Goal: Check status

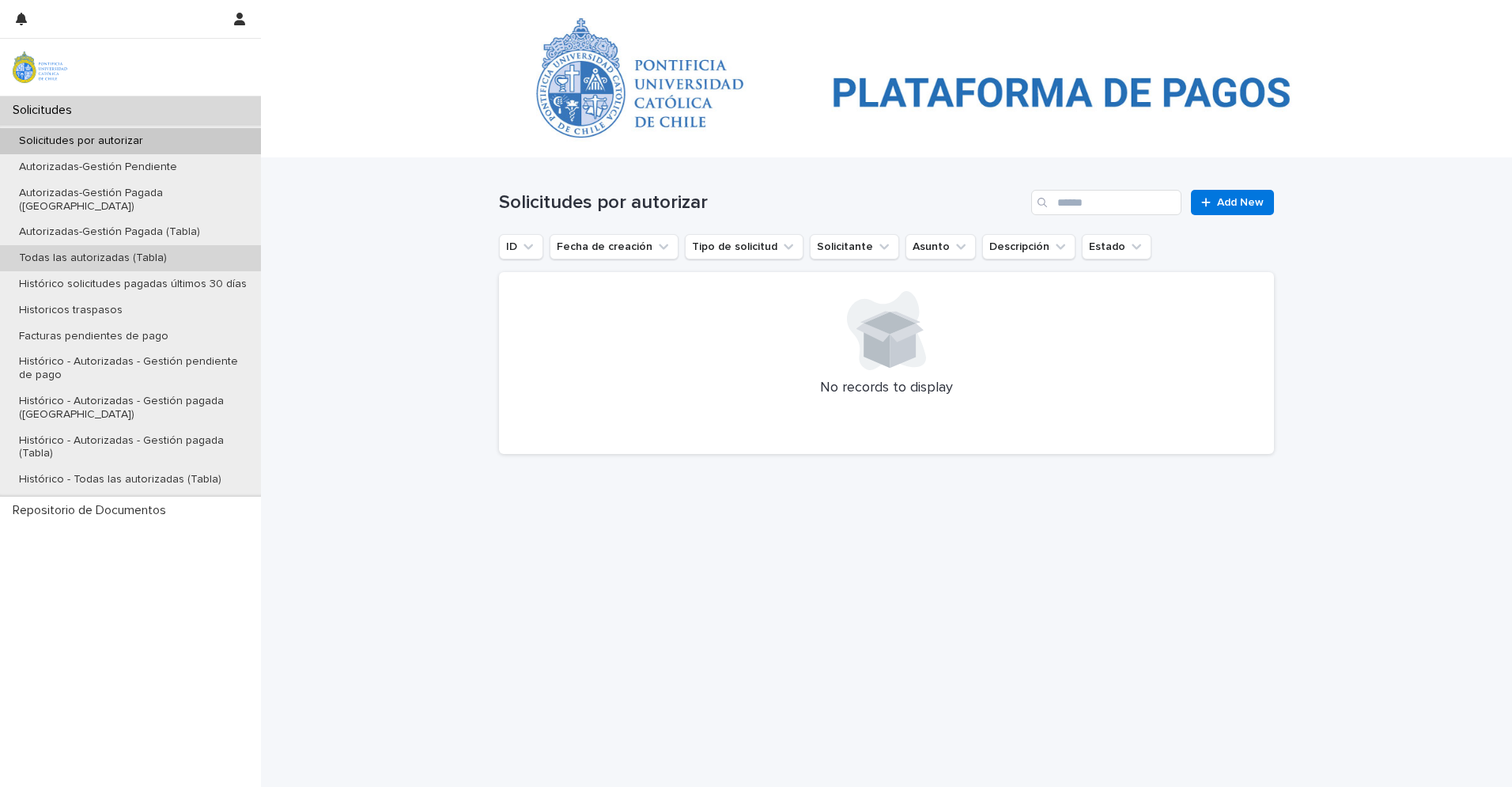
click at [142, 251] on p "Todas las autorizadas (Tabla)" at bounding box center [93, 258] width 173 height 14
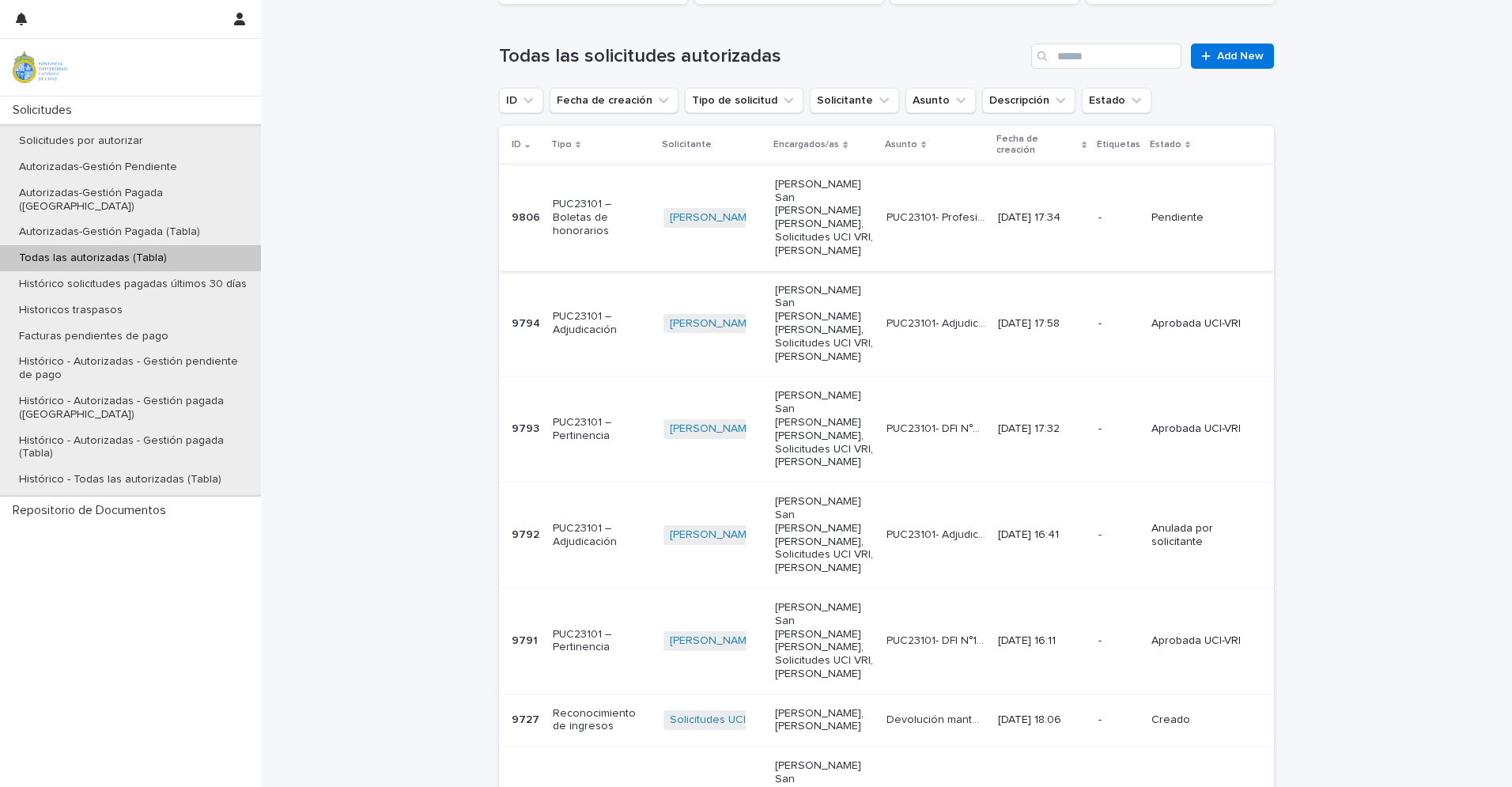
scroll to position [388, 0]
click at [929, 313] on p "PUC23101- Adjudicación Freezer Estación Atacama- Retiro Iquique" at bounding box center [937, 321] width 102 height 17
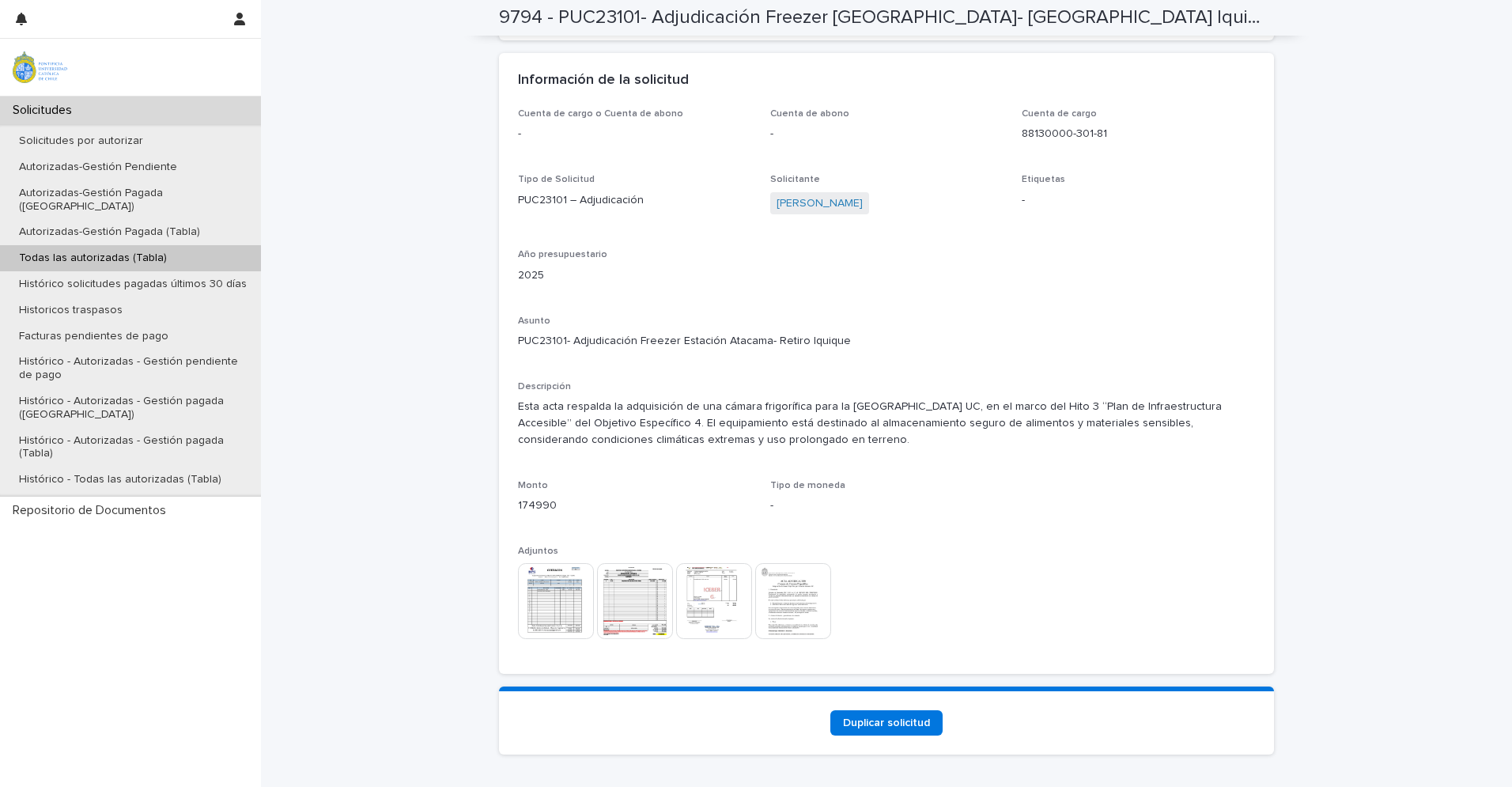
scroll to position [1526, 0]
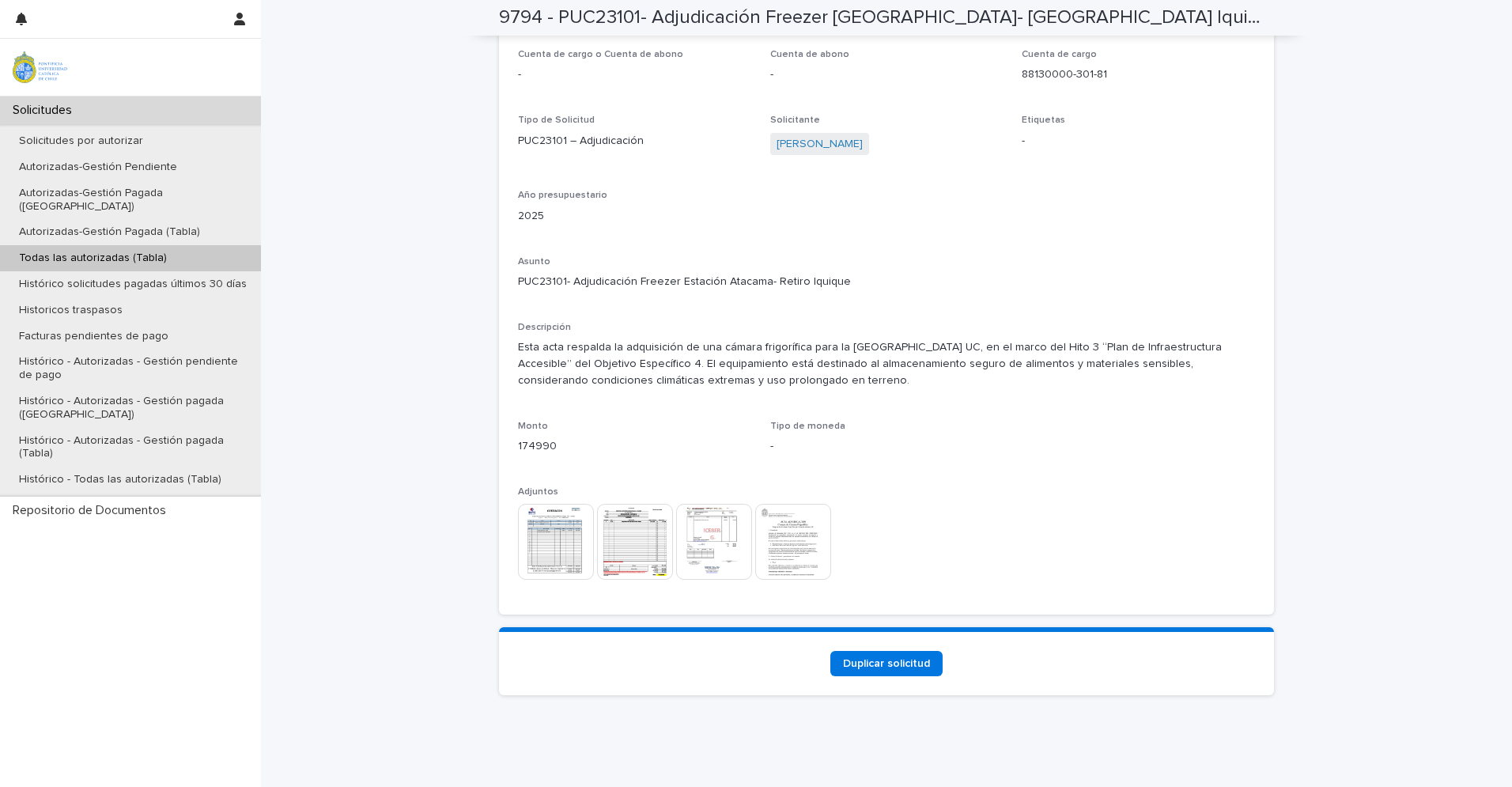
click at [551, 546] on img at bounding box center [555, 541] width 76 height 76
